Goal: Information Seeking & Learning: Check status

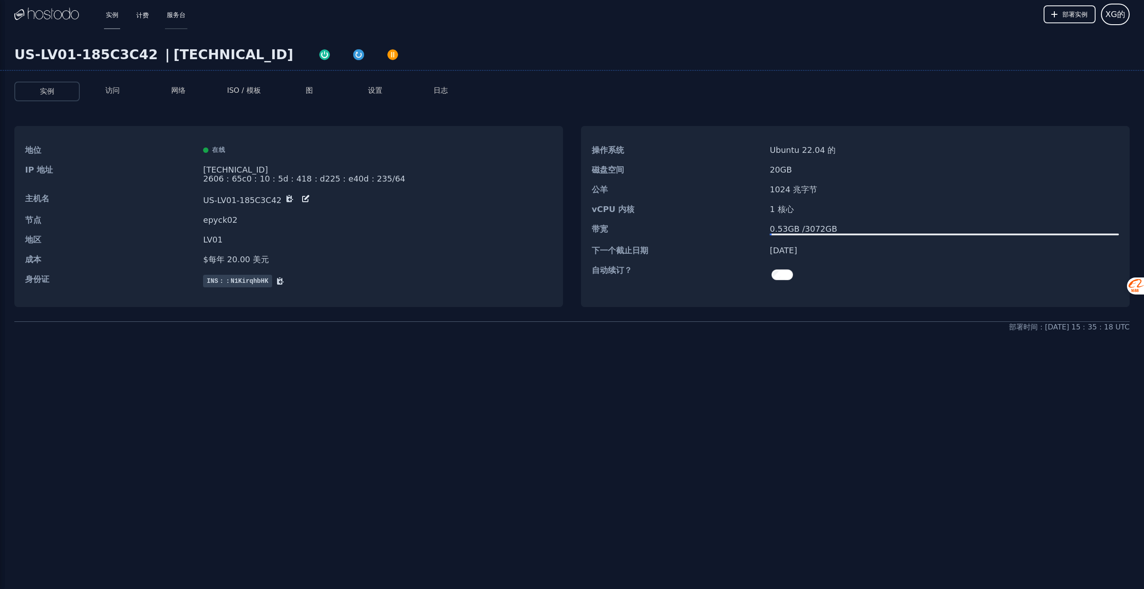
click at [174, 15] on link "服务台" at bounding box center [176, 15] width 22 height 30
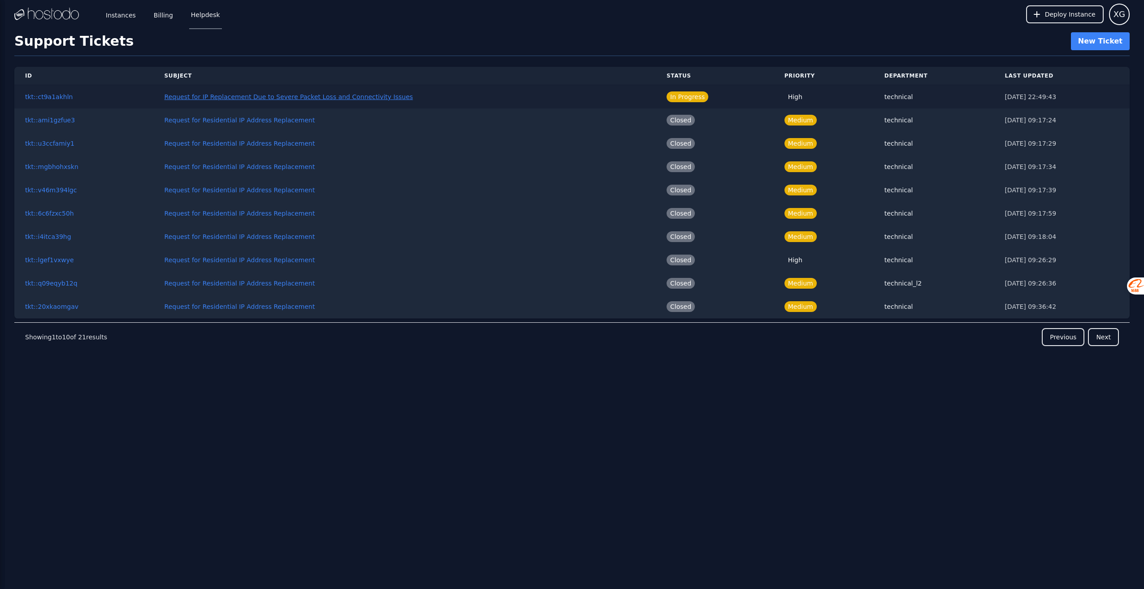
click at [382, 99] on button "Request for IP Replacement Due to Severe Packet Loss and Connectivity Issues" at bounding box center [289, 96] width 248 height 9
